Goal: Transaction & Acquisition: Purchase product/service

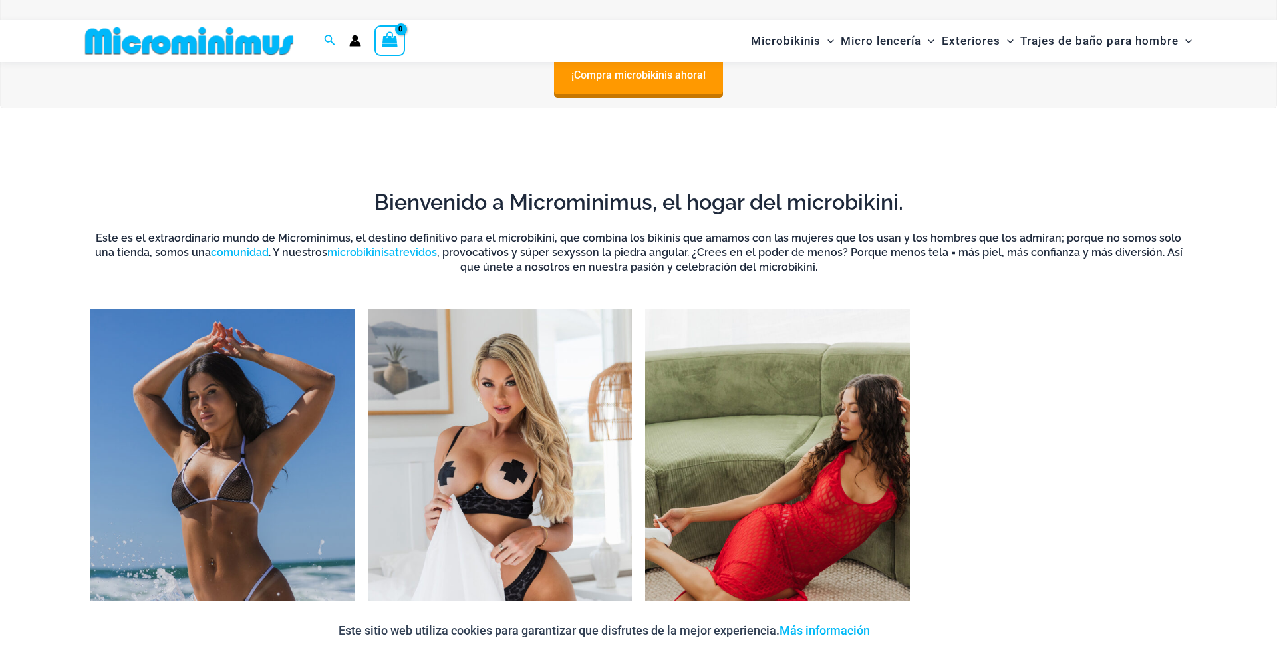
scroll to position [1239, 0]
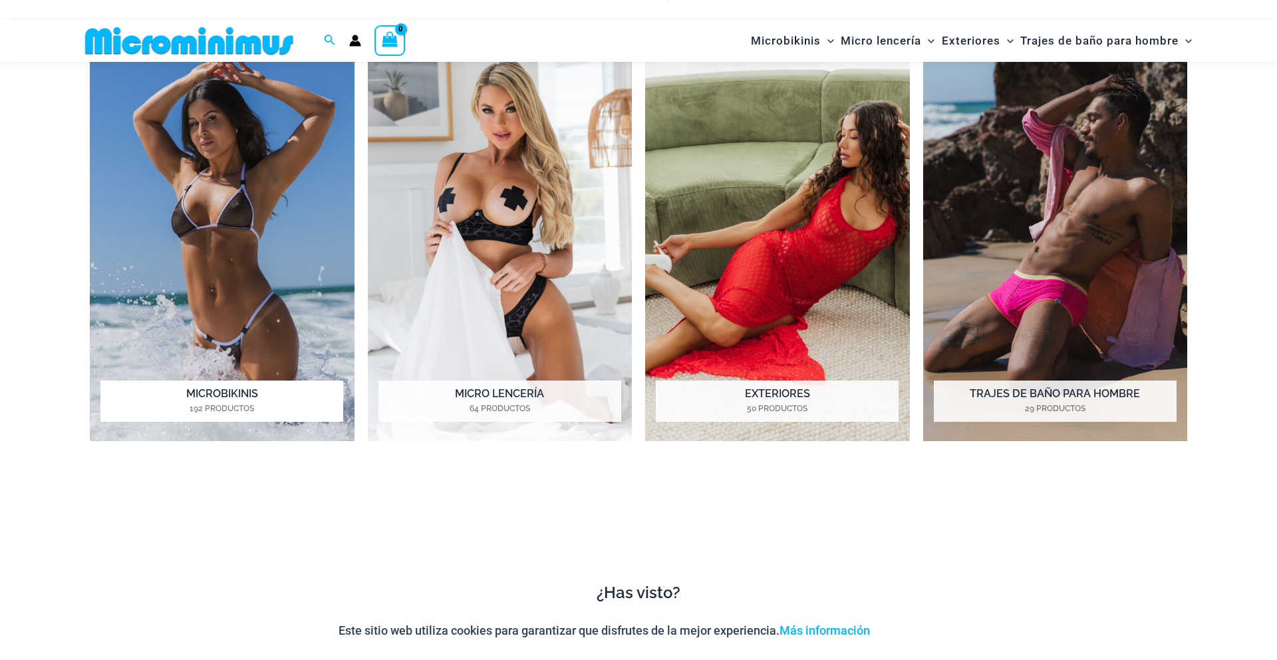
click at [244, 289] on img "Visita la categoría de producto Micro Bikinis" at bounding box center [222, 238] width 265 height 407
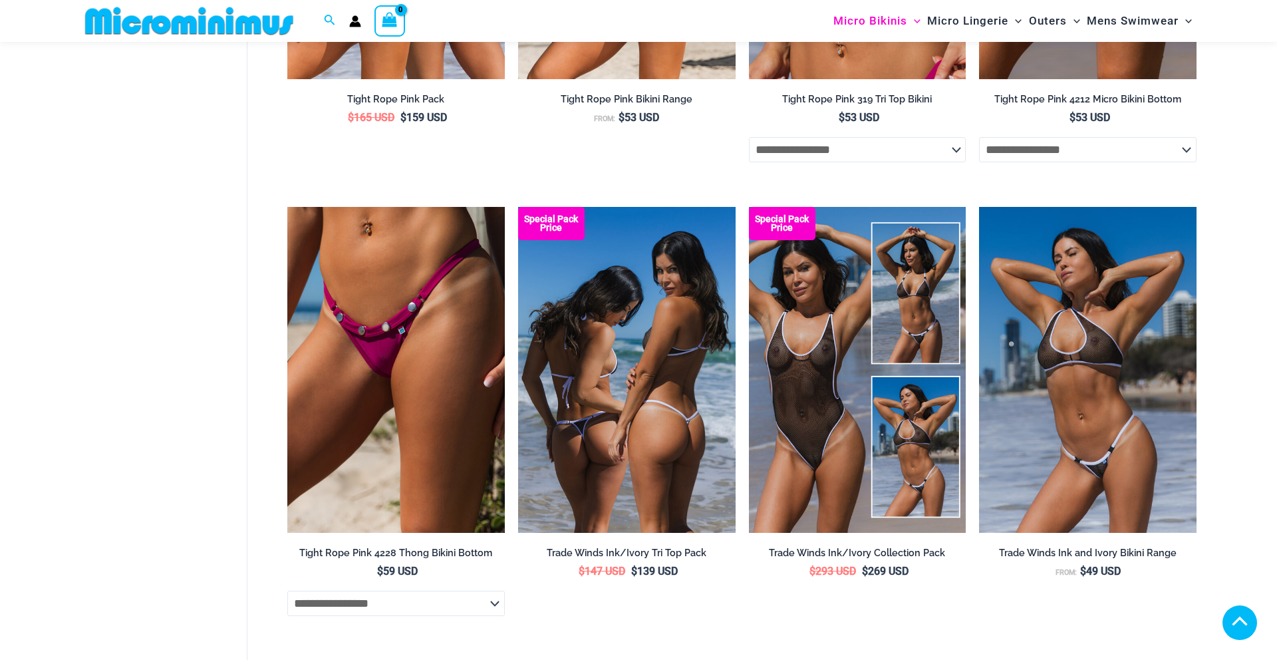
scroll to position [685, 0]
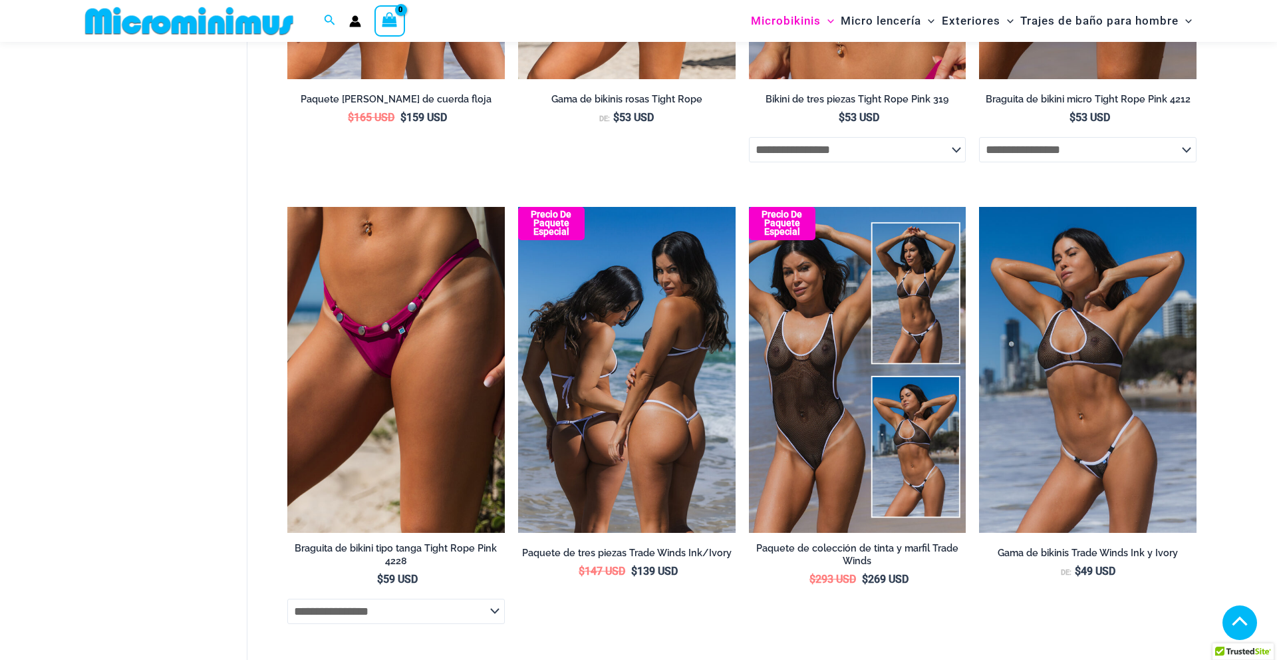
click at [699, 363] on img at bounding box center [627, 370] width 218 height 326
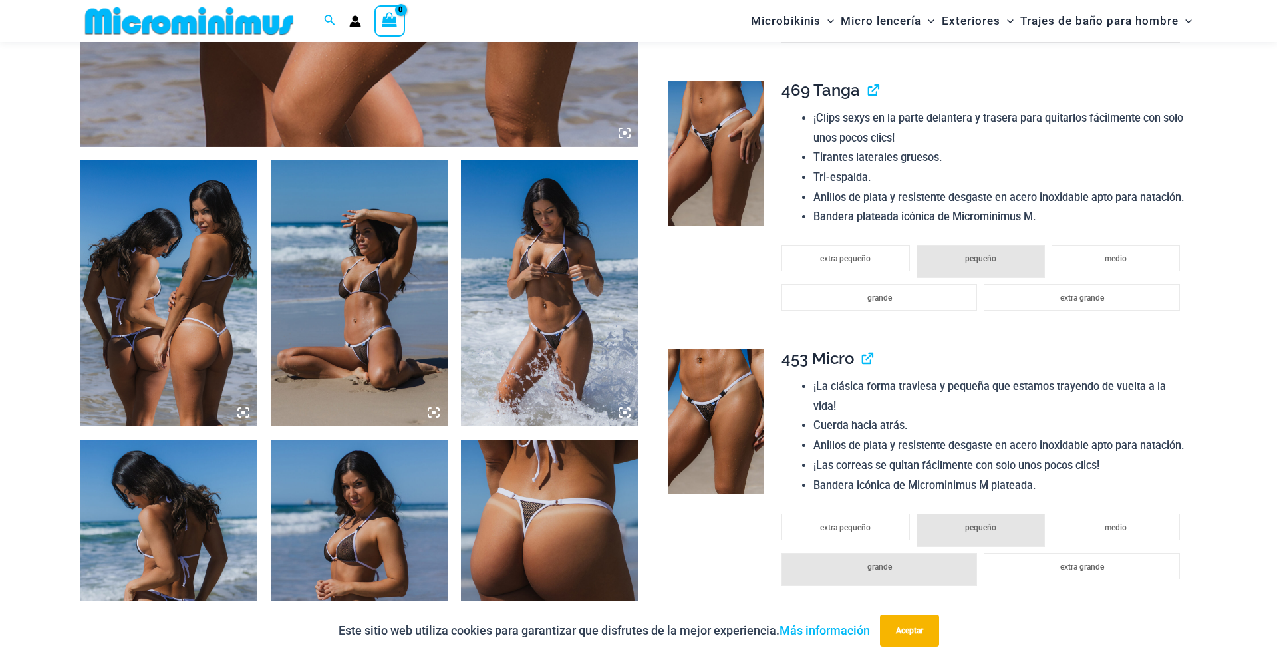
scroll to position [854, 0]
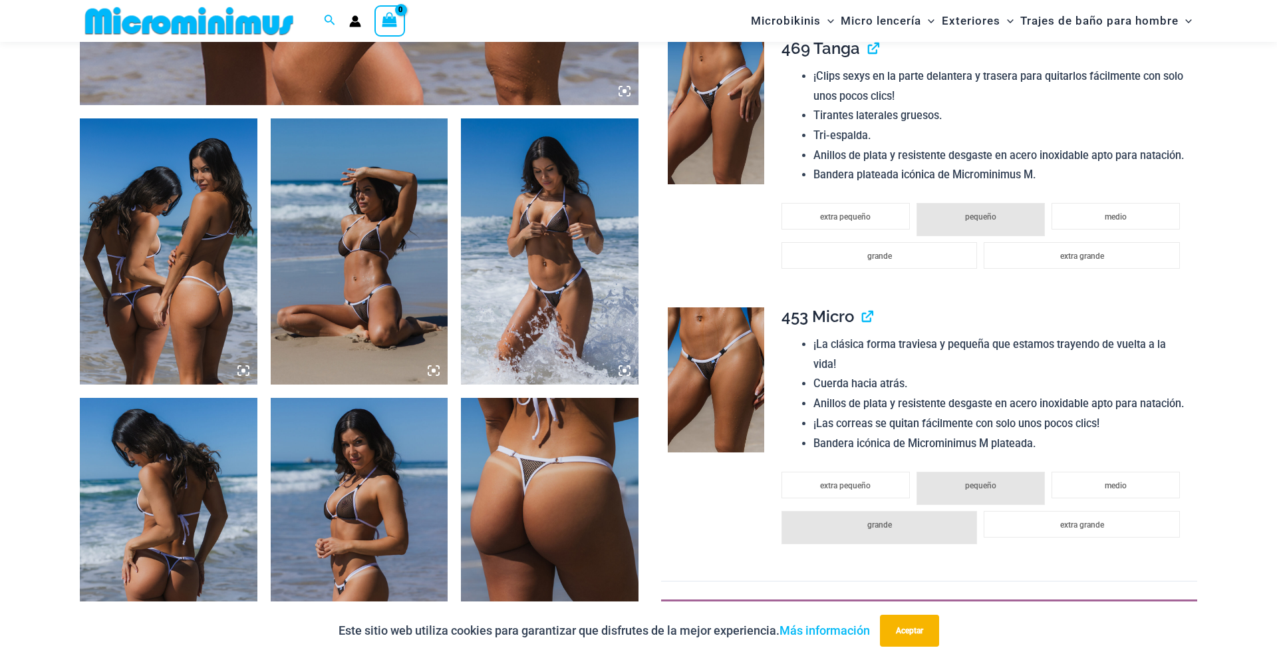
click at [536, 241] on img at bounding box center [550, 251] width 178 height 266
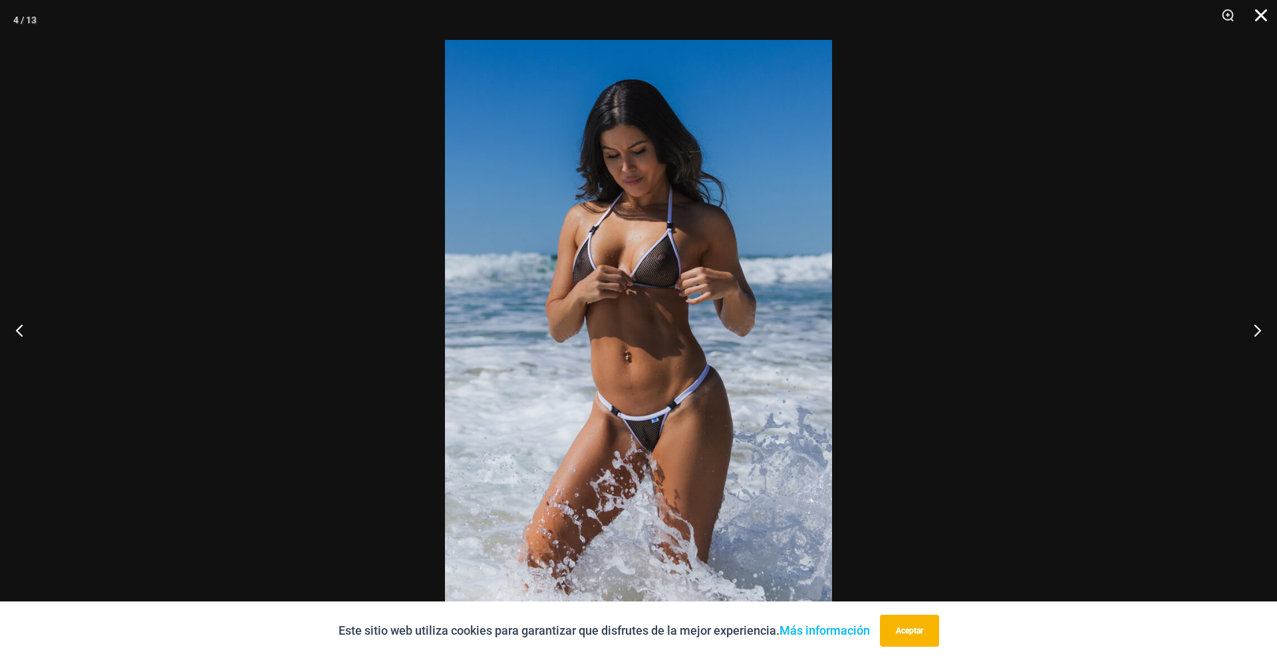
click at [1253, 17] on button "Cerca" at bounding box center [1256, 20] width 33 height 40
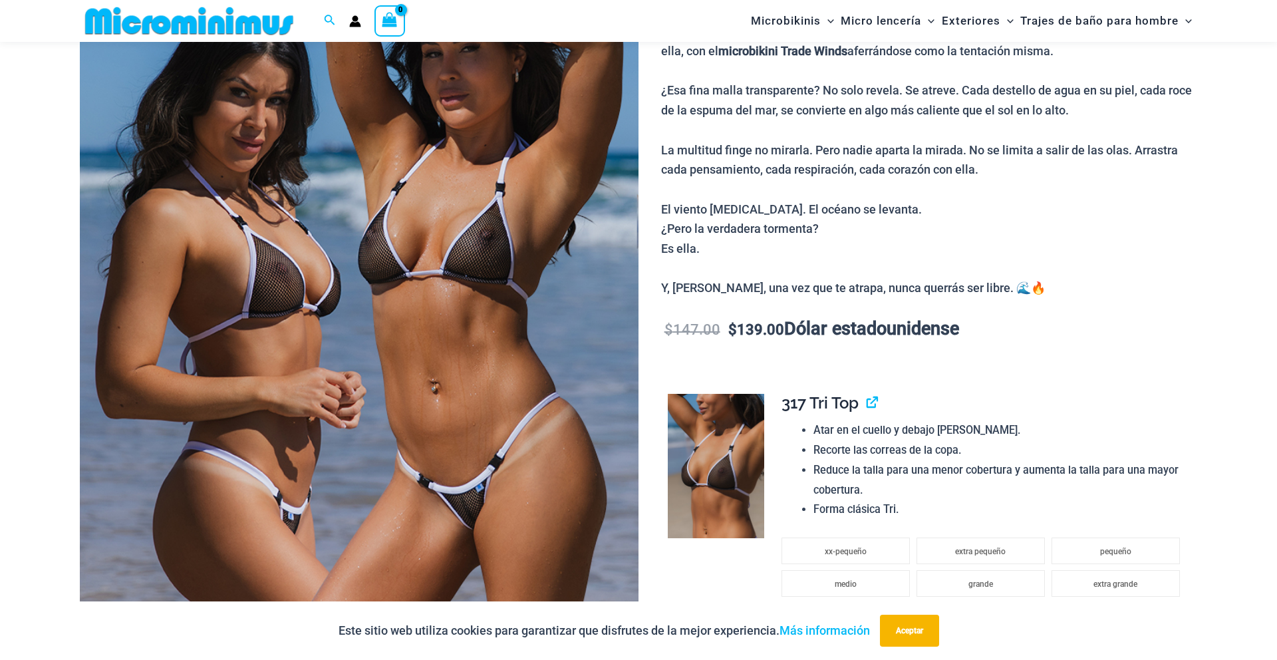
scroll to position [0, 0]
